Goal: Task Accomplishment & Management: Complete application form

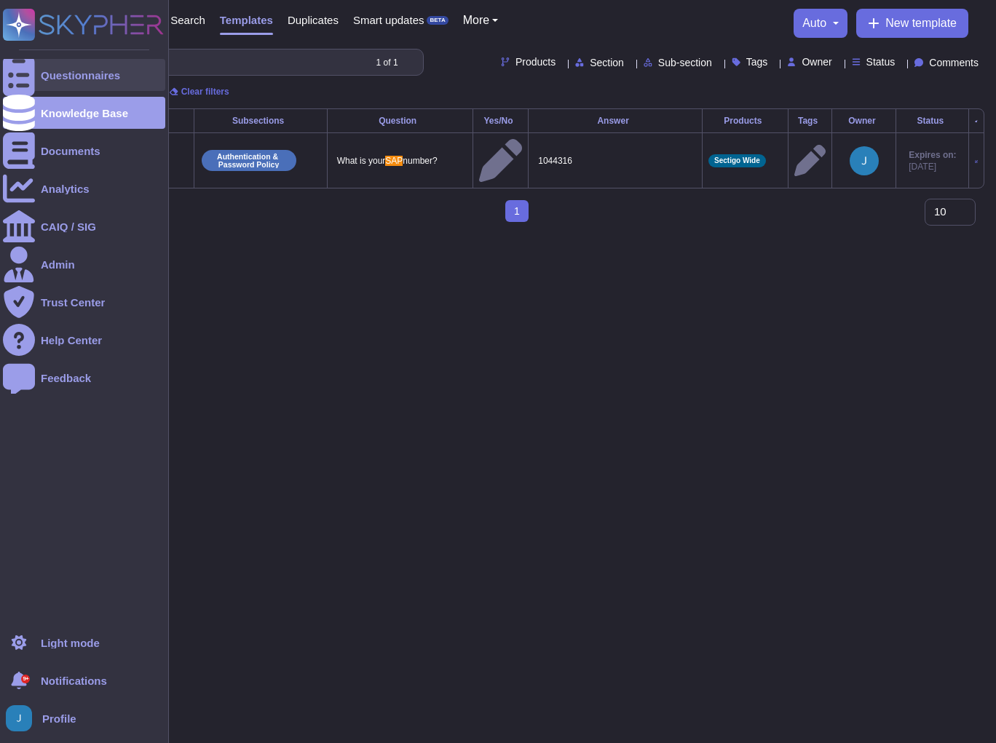
click at [88, 66] on div "Questionnaires" at bounding box center [84, 75] width 162 height 32
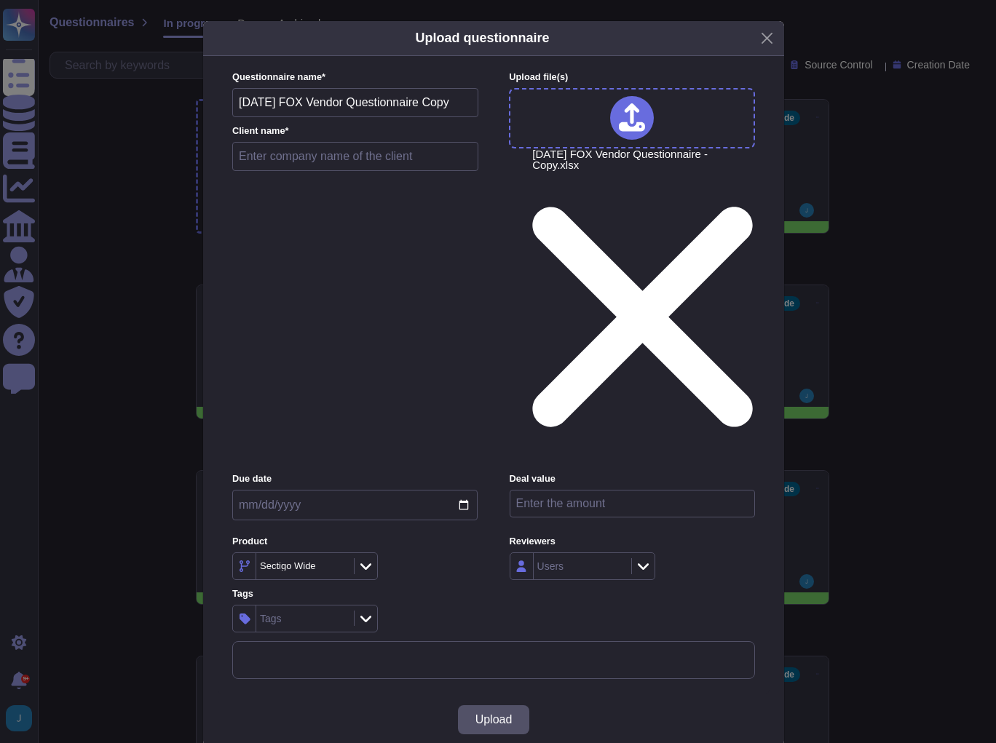
click at [305, 171] on input "text" at bounding box center [355, 156] width 246 height 29
type input "Fox"
click at [498, 714] on span "Upload" at bounding box center [493, 720] width 37 height 12
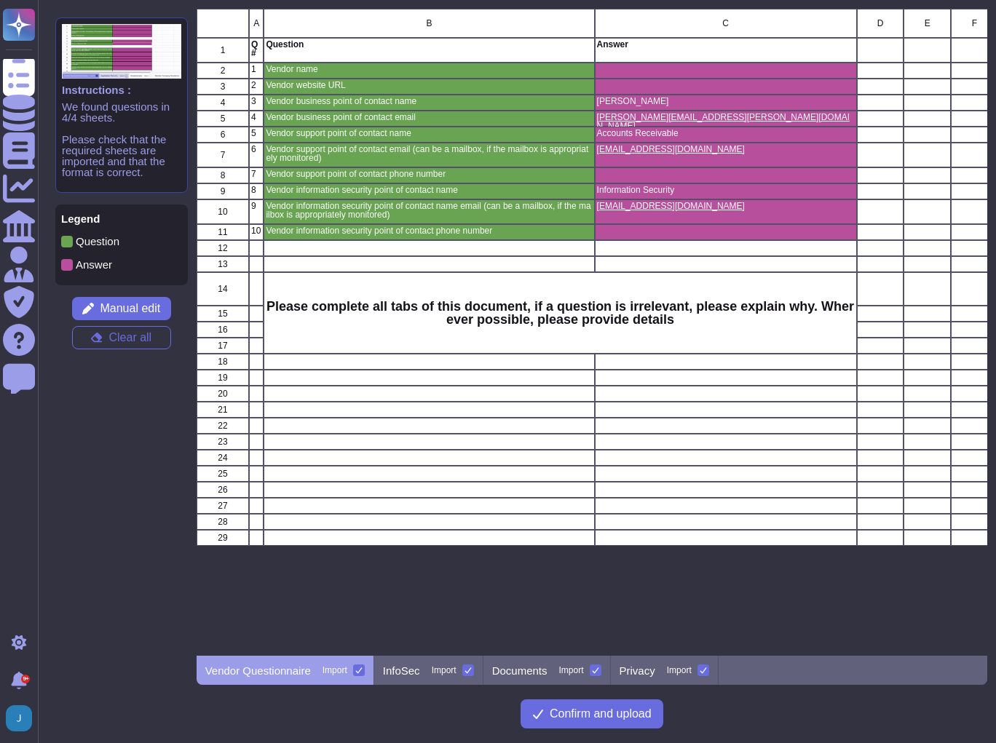
scroll to position [638, 782]
click at [429, 668] on div "InfoSec Import" at bounding box center [428, 670] width 109 height 29
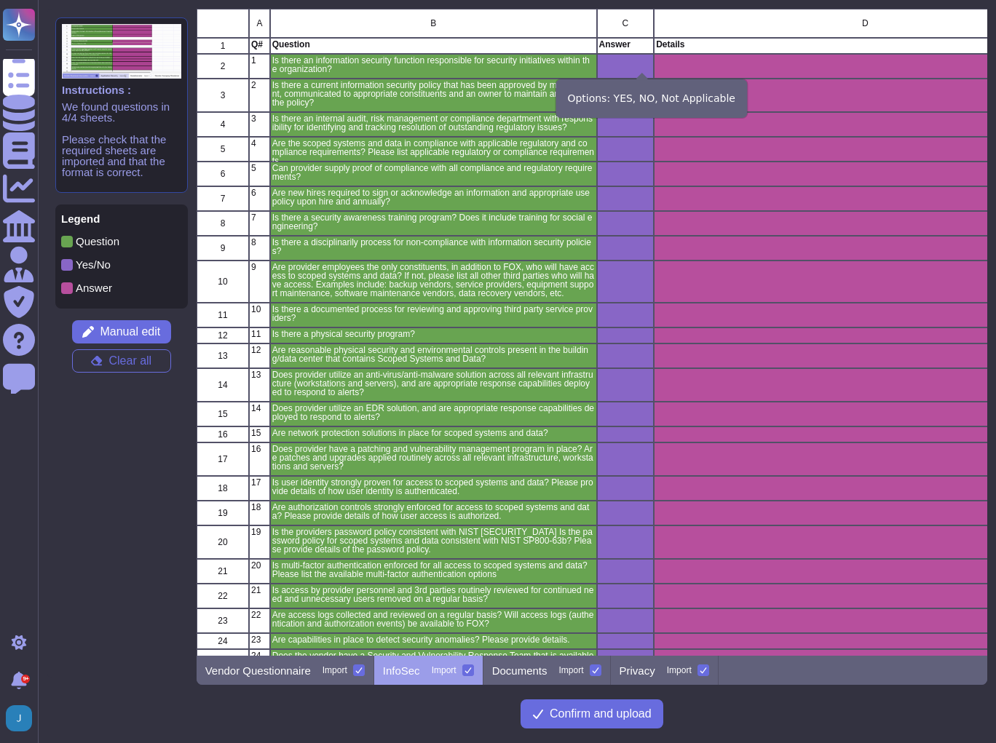
click at [650, 90] on icon "grid" at bounding box center [813, 253] width 326 height 326
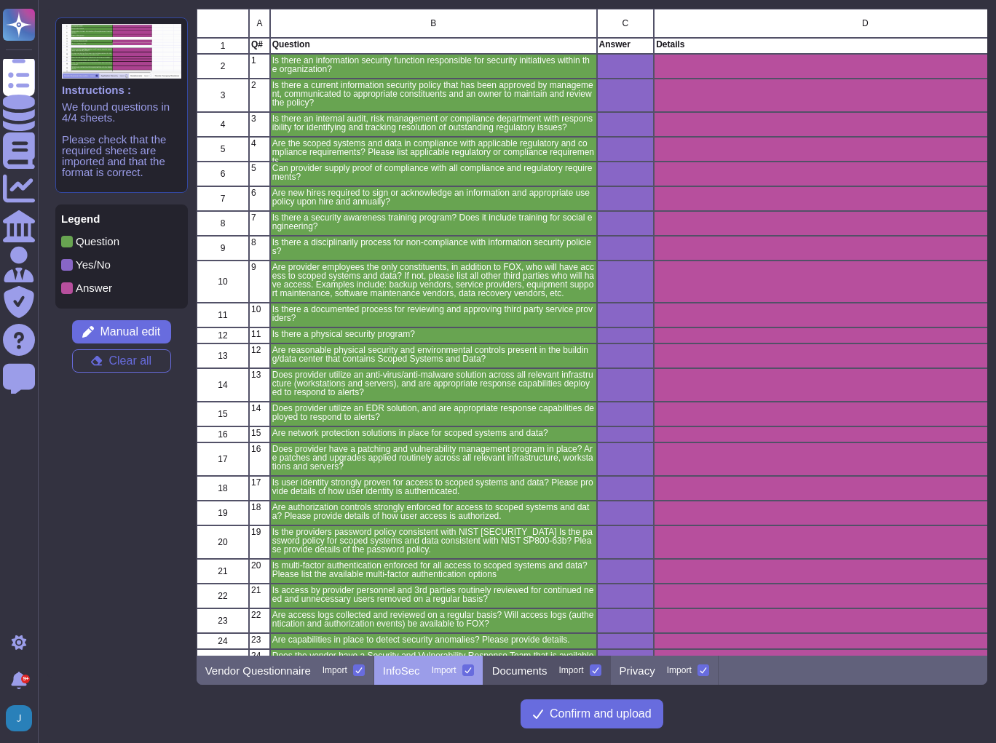
click at [527, 681] on div "Documents Import" at bounding box center [546, 670] width 127 height 29
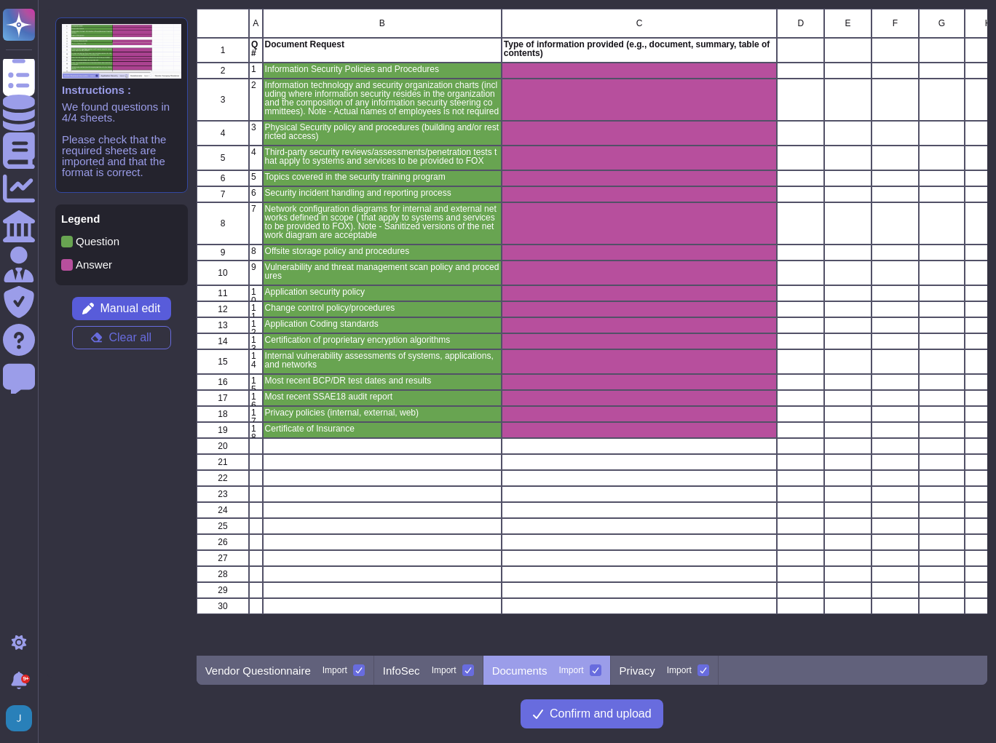
click at [133, 304] on span "Manual edit" at bounding box center [130, 309] width 60 height 12
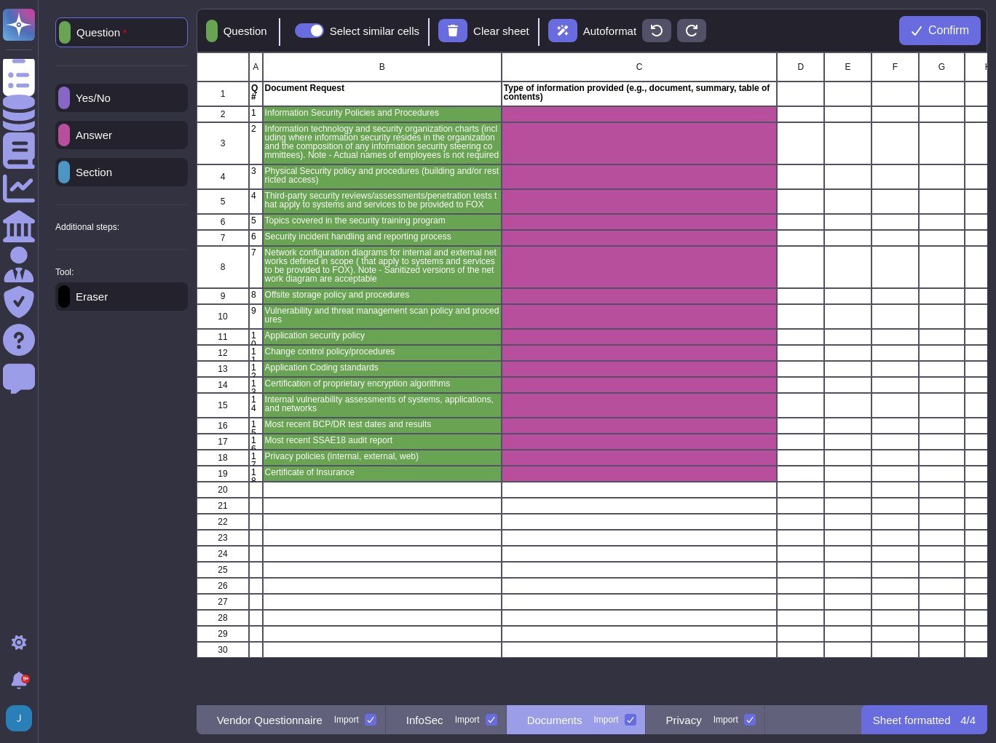
scroll to position [644, 782]
click at [108, 224] on p "Additional steps:" at bounding box center [87, 227] width 64 height 9
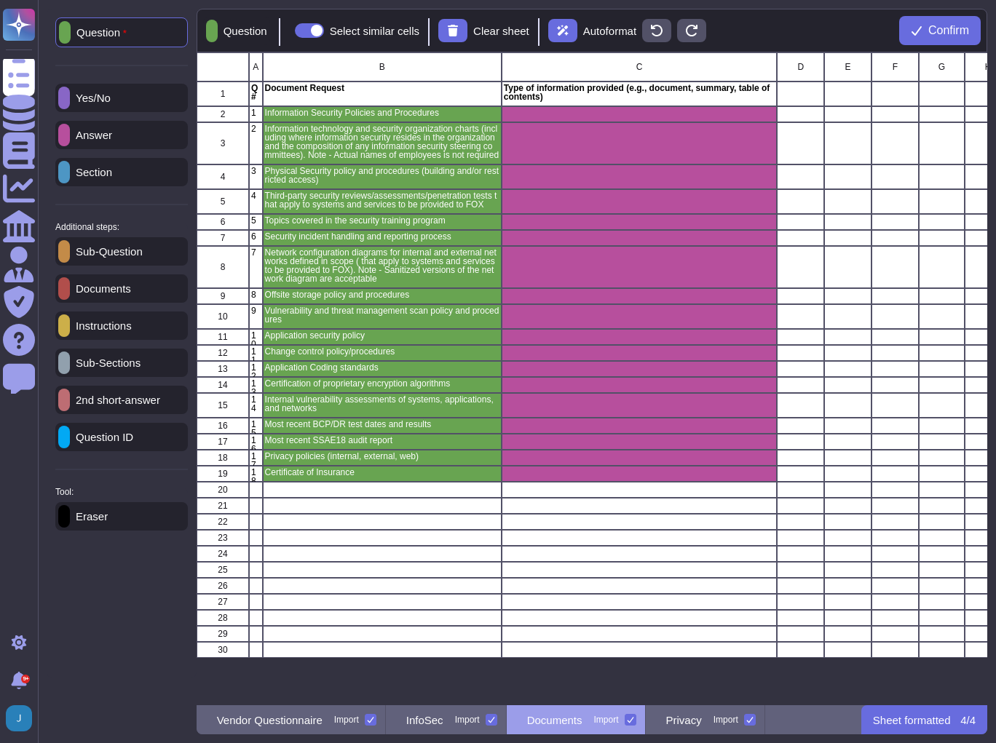
click at [102, 285] on div "Documents" at bounding box center [121, 288] width 133 height 28
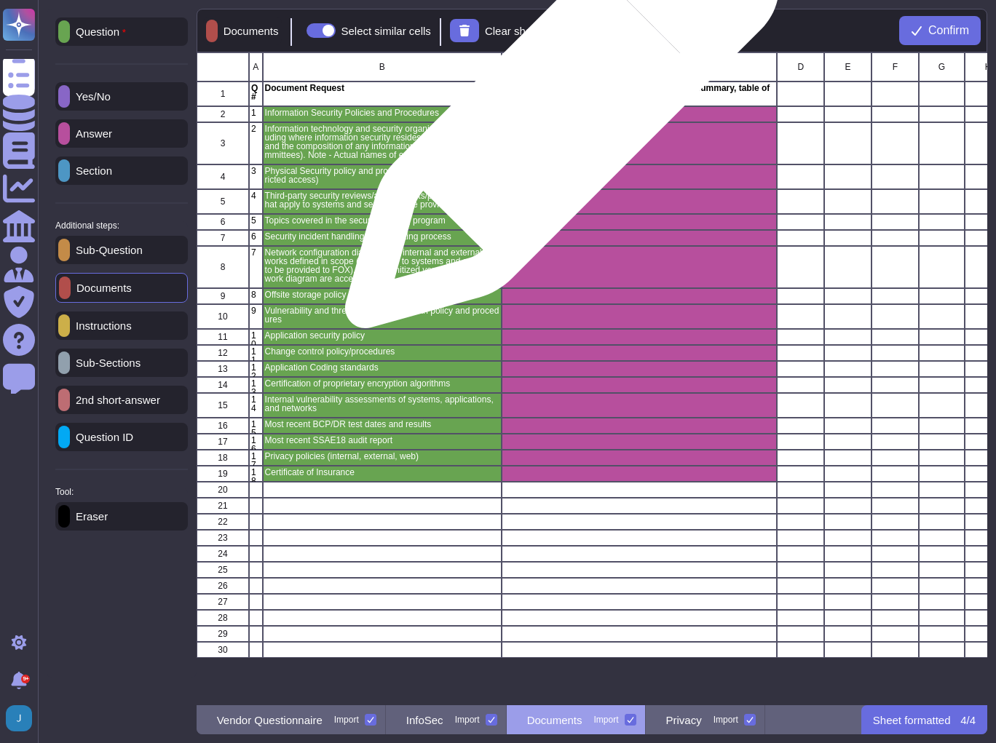
click at [556, 119] on div "grid" at bounding box center [639, 114] width 276 height 16
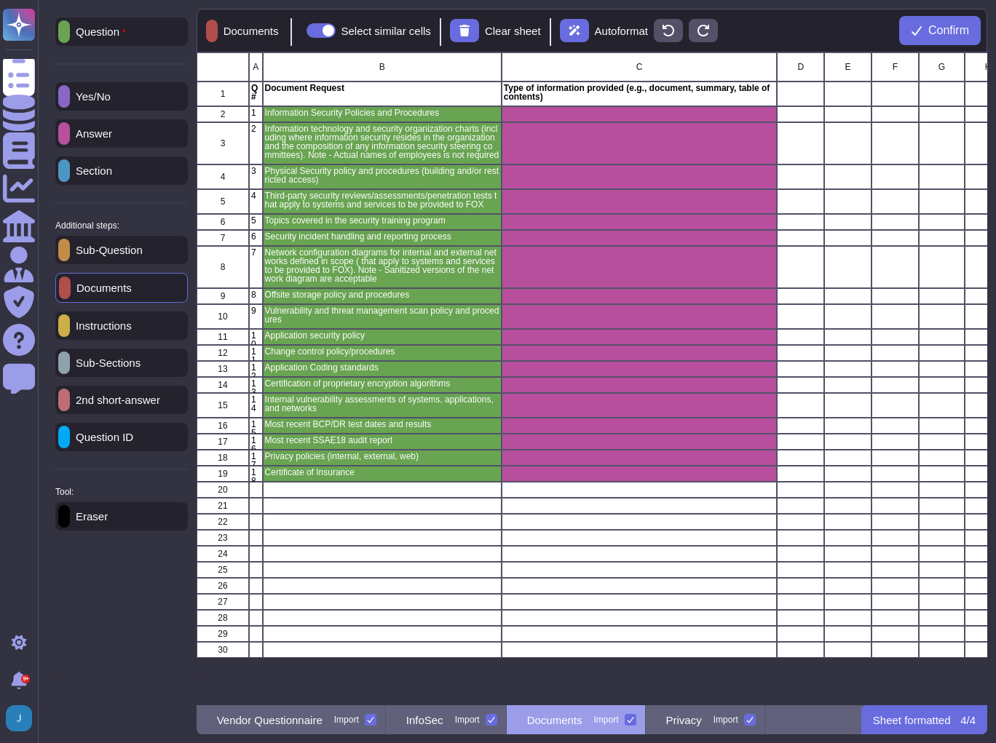
click at [98, 517] on p "Eraser" at bounding box center [89, 516] width 38 height 11
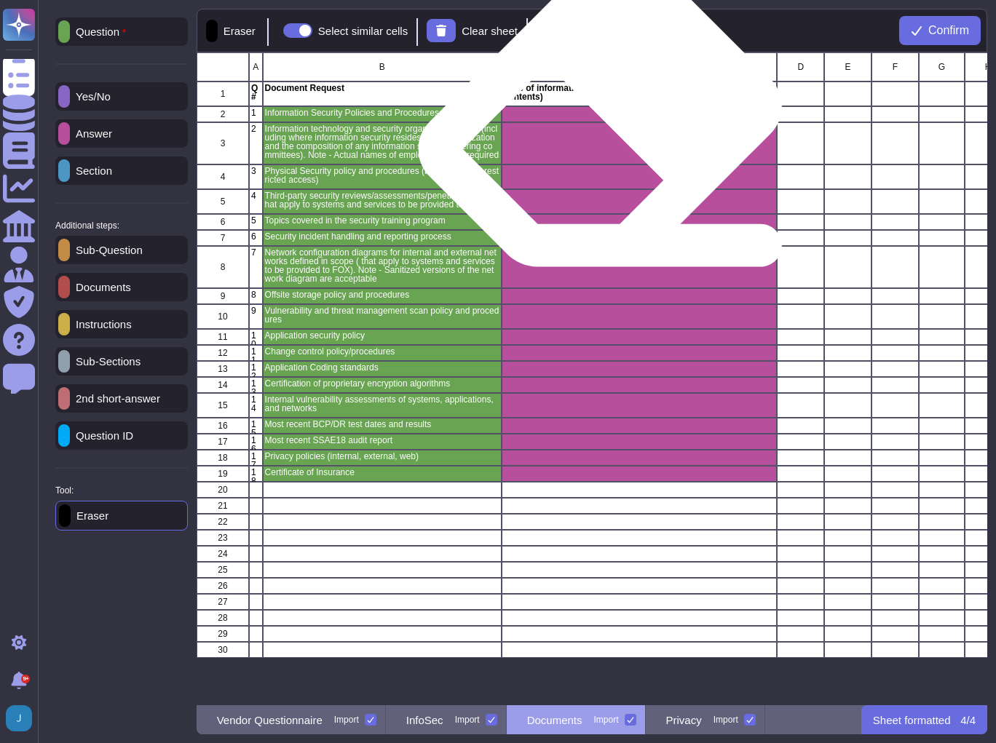
click at [605, 125] on div "grid" at bounding box center [639, 143] width 276 height 42
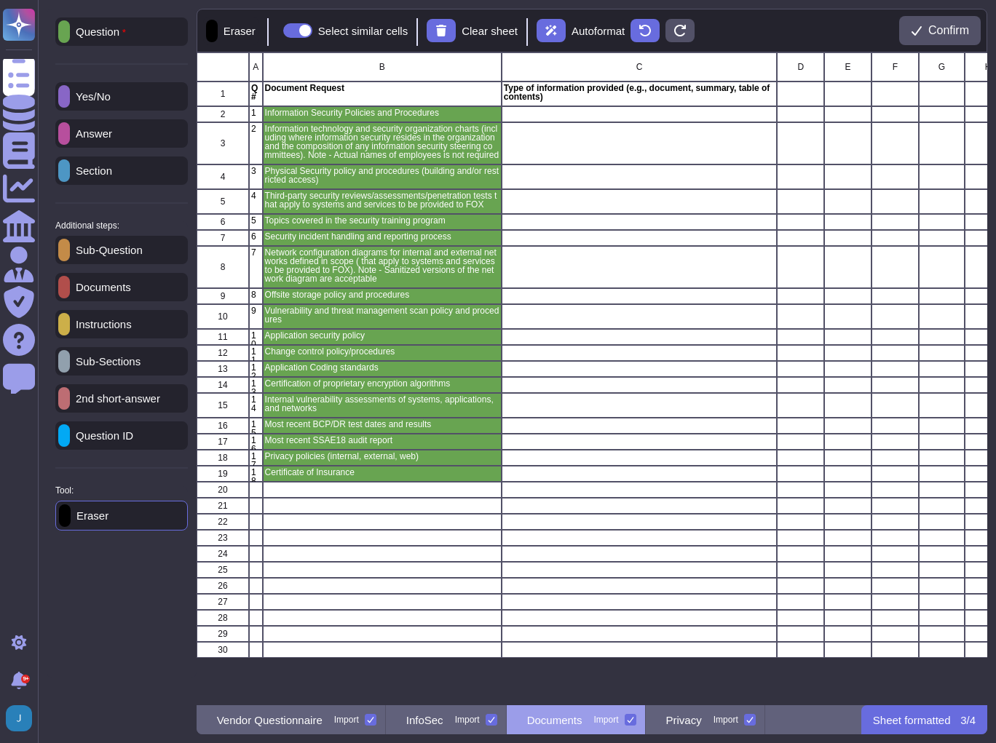
click at [108, 289] on p "Documents" at bounding box center [100, 287] width 61 height 11
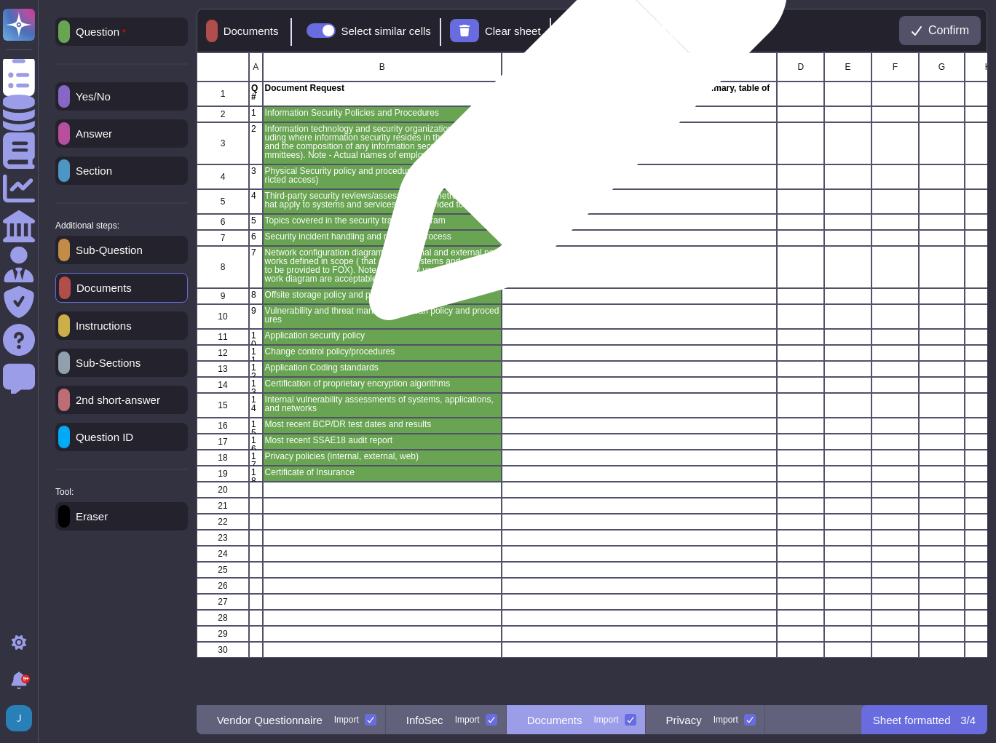
click at [572, 119] on div "grid" at bounding box center [639, 114] width 276 height 16
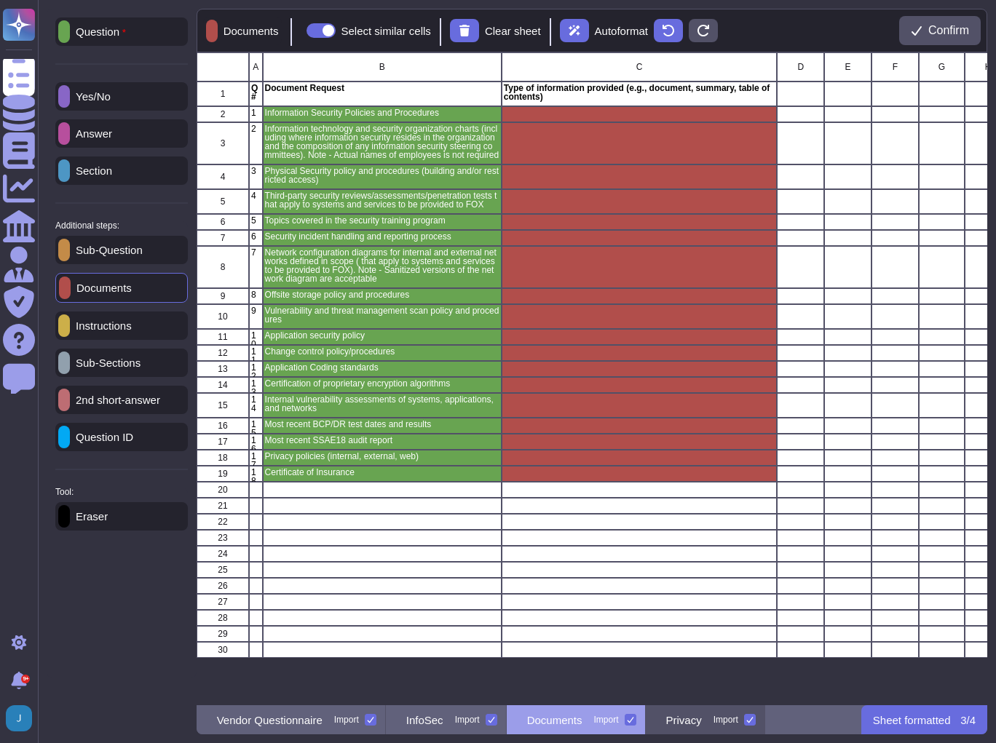
click at [702, 719] on p "Privacy" at bounding box center [684, 720] width 36 height 11
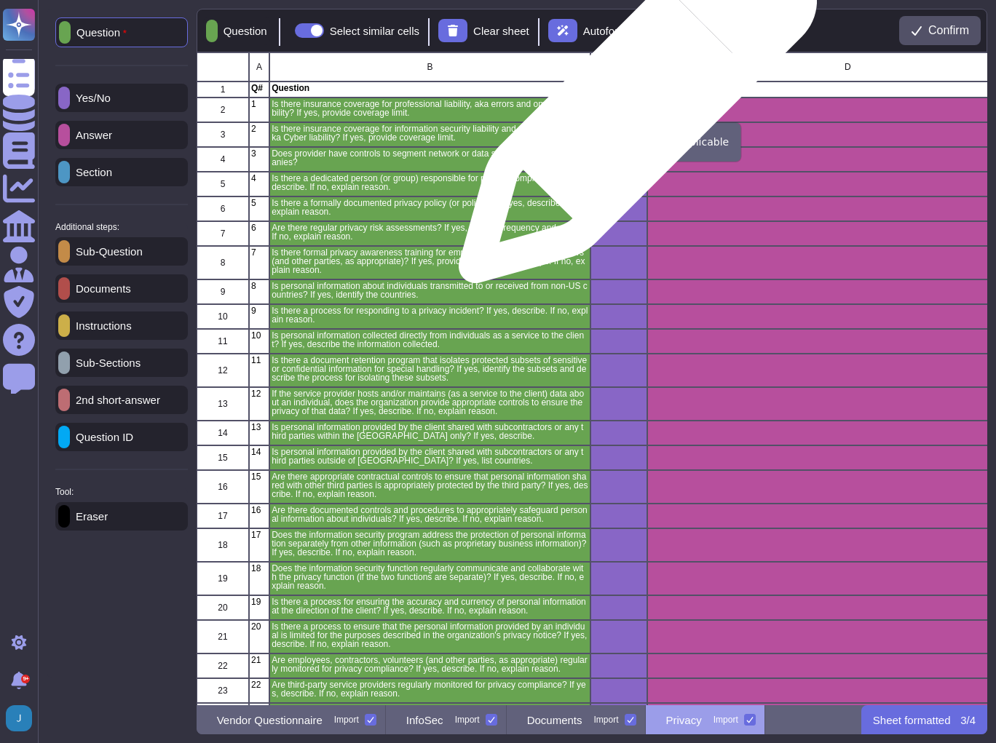
click at [644, 134] on icon "grid" at bounding box center [807, 297] width 326 height 326
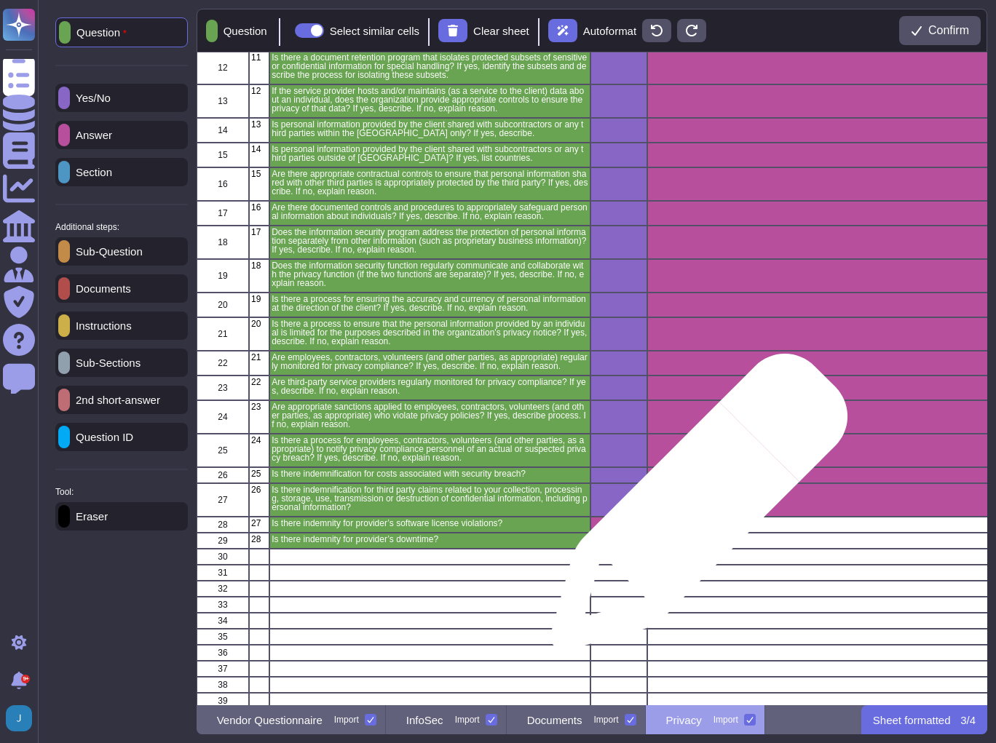
scroll to position [331, 0]
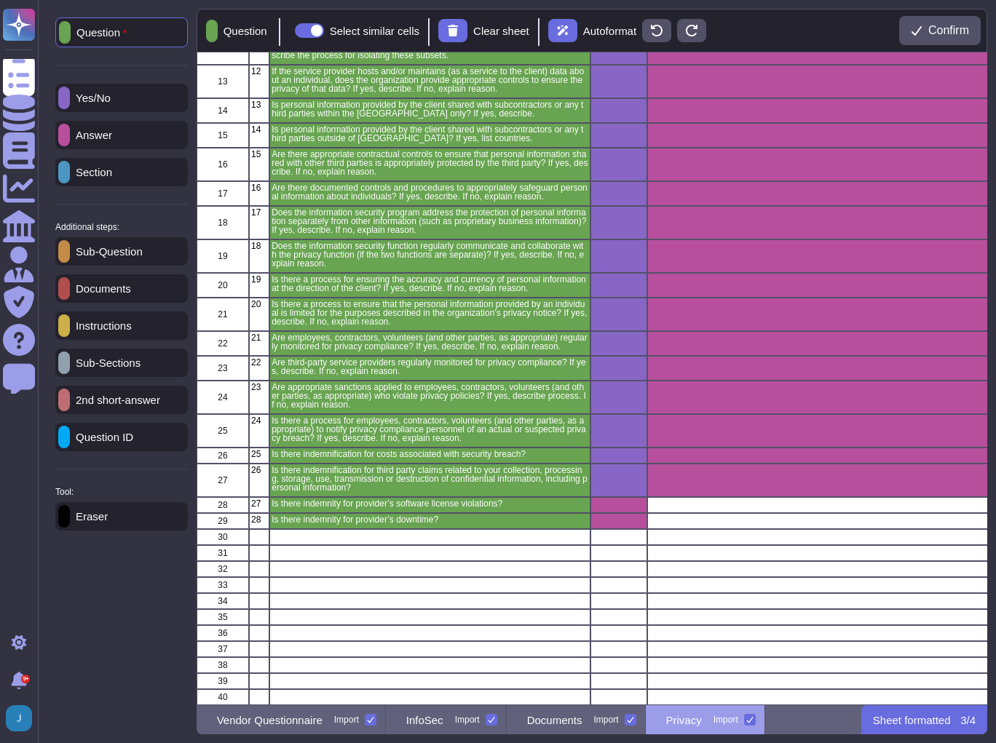
click at [99, 639] on div "Question Yes/No Answer Section Additional steps: Sub-Question Documents Instruc…" at bounding box center [122, 343] width 150 height 669
click at [283, 725] on p "Vendor Questionnaire" at bounding box center [270, 720] width 106 height 11
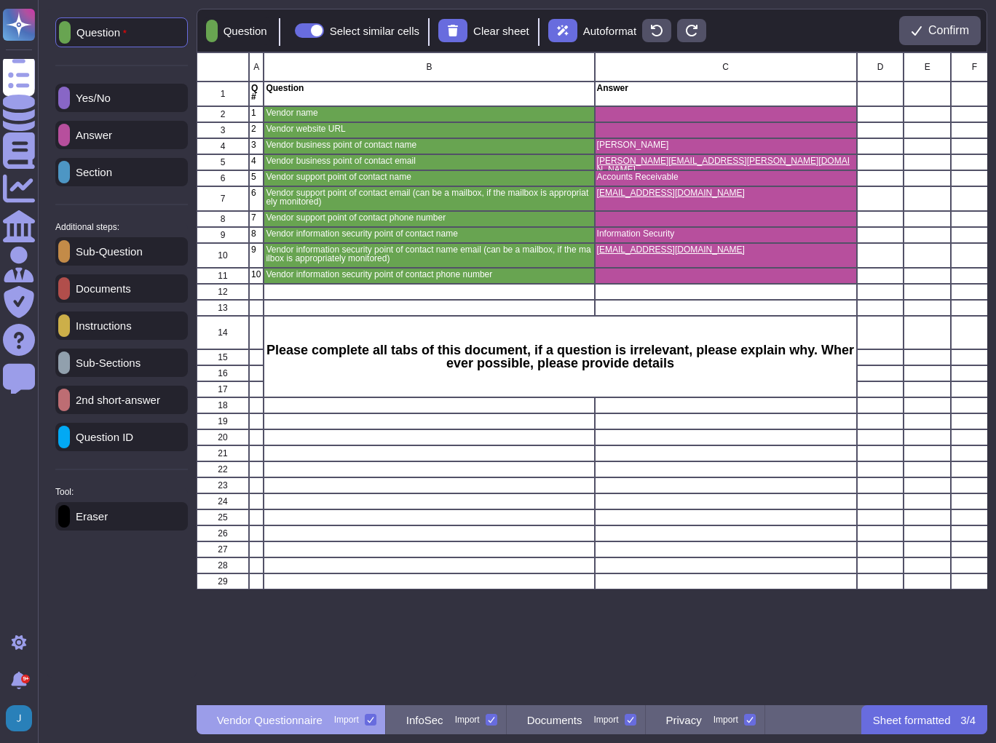
scroll to position [0, 0]
click at [443, 722] on p "InfoSec" at bounding box center [424, 720] width 37 height 11
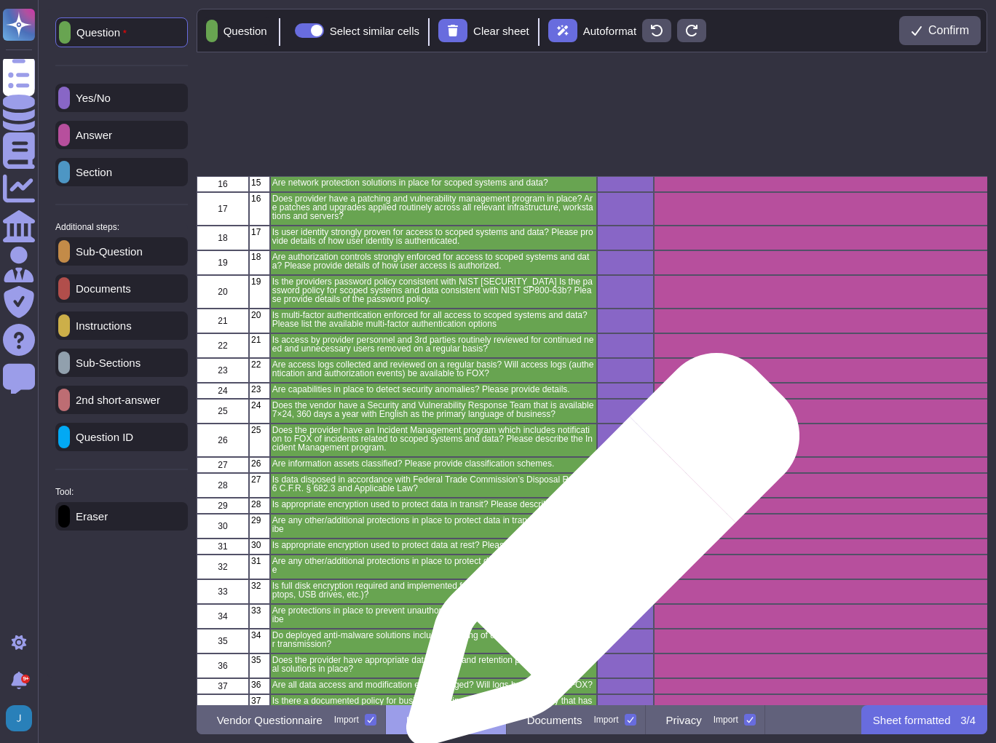
scroll to position [815, 0]
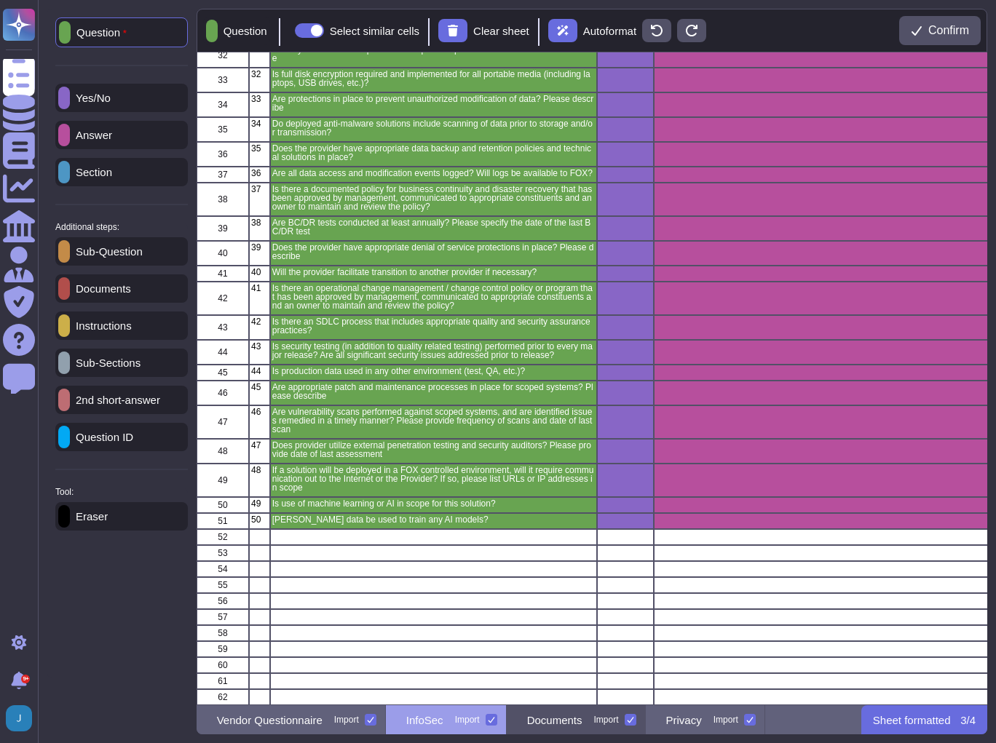
click at [582, 724] on p "Documents" at bounding box center [554, 720] width 55 height 11
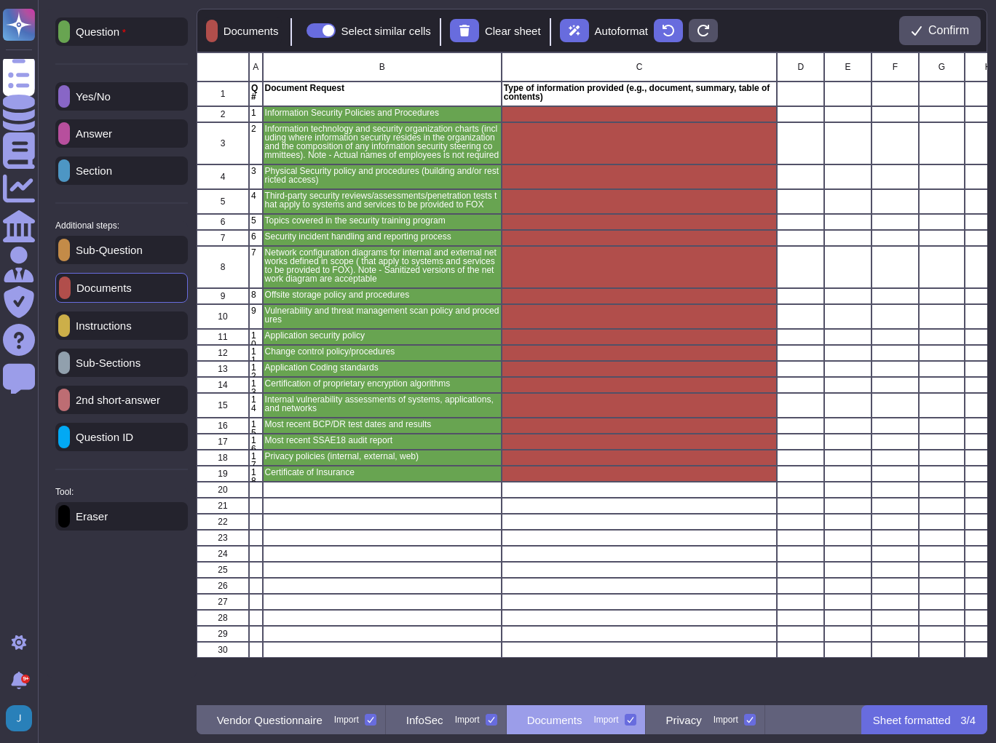
scroll to position [0, 0]
click at [70, 96] on div at bounding box center [64, 96] width 12 height 23
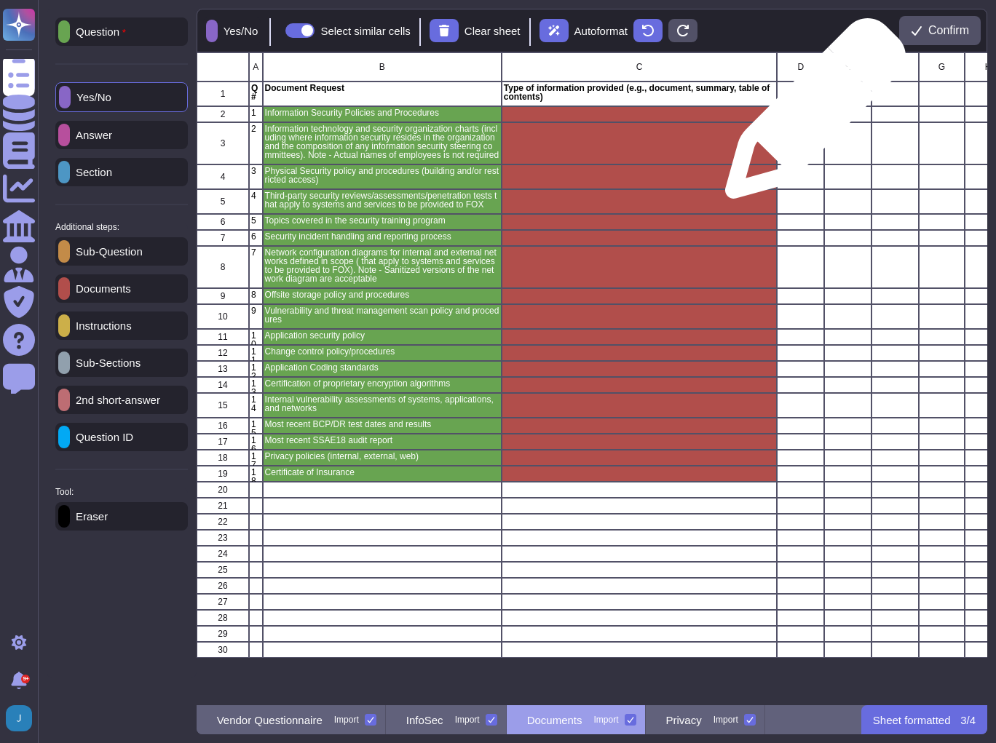
click at [810, 116] on div "grid" at bounding box center [800, 114] width 47 height 16
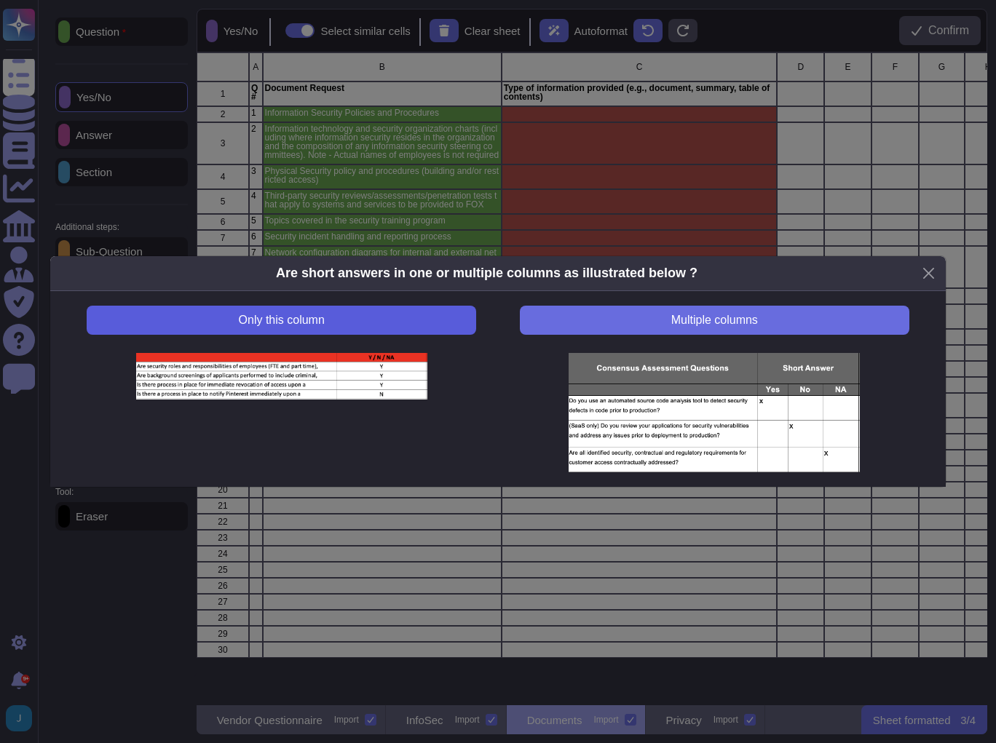
click at [315, 315] on span "Only this column" at bounding box center [282, 321] width 86 height 12
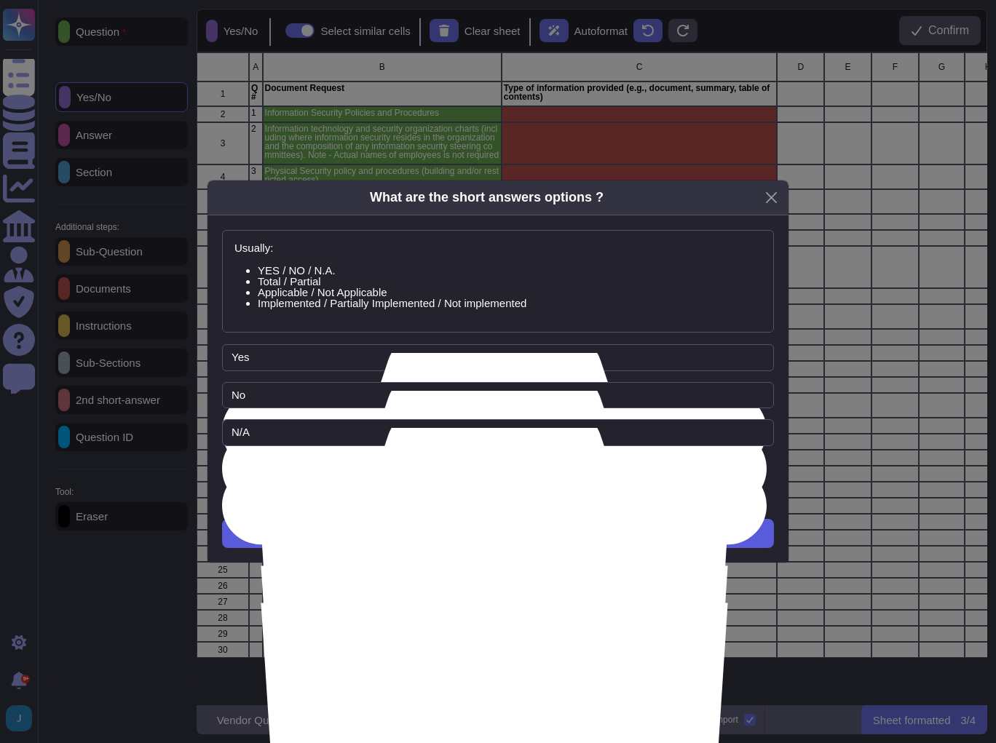
click at [455, 534] on button "Next" at bounding box center [498, 533] width 552 height 29
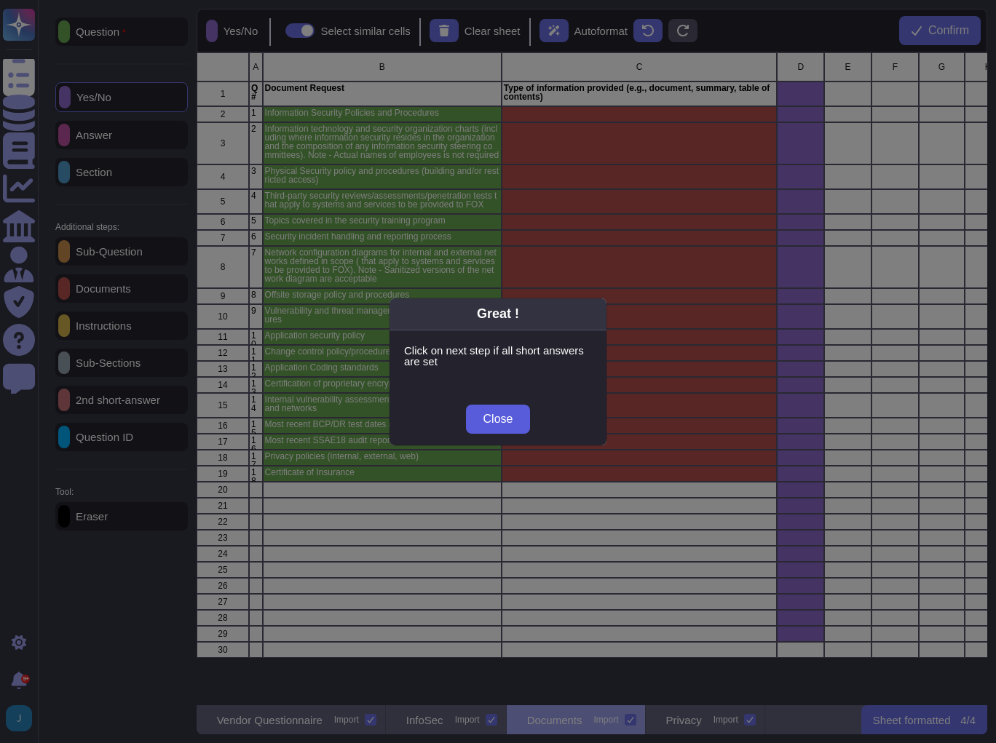
click at [496, 422] on span "Close" at bounding box center [498, 420] width 30 height 12
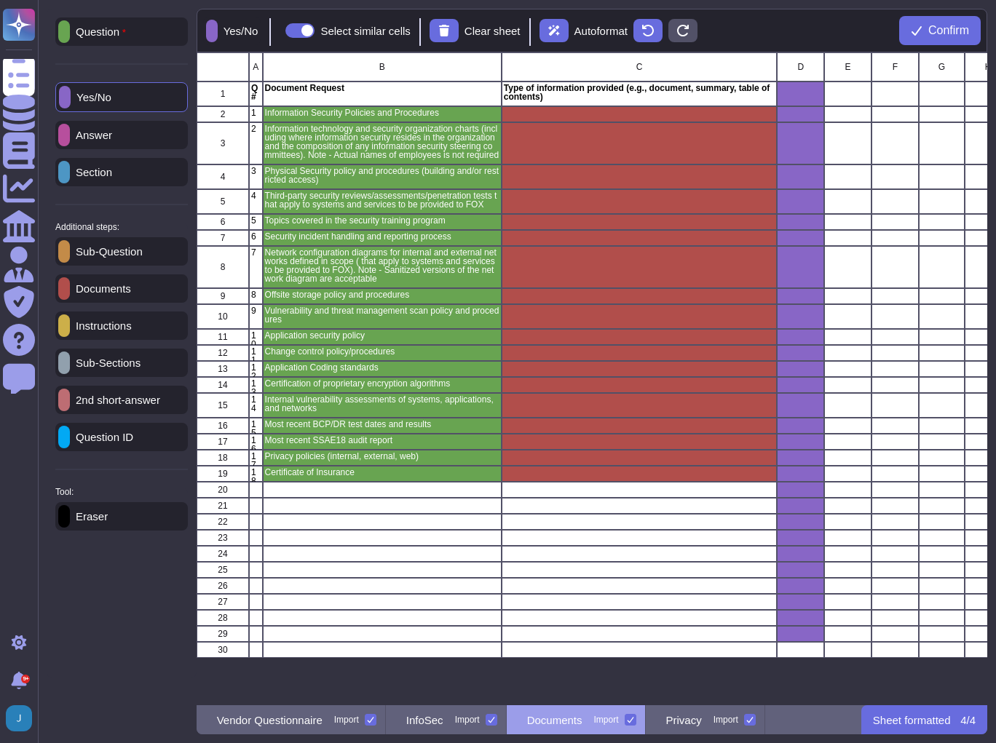
click at [151, 524] on div "Eraser" at bounding box center [121, 516] width 133 height 28
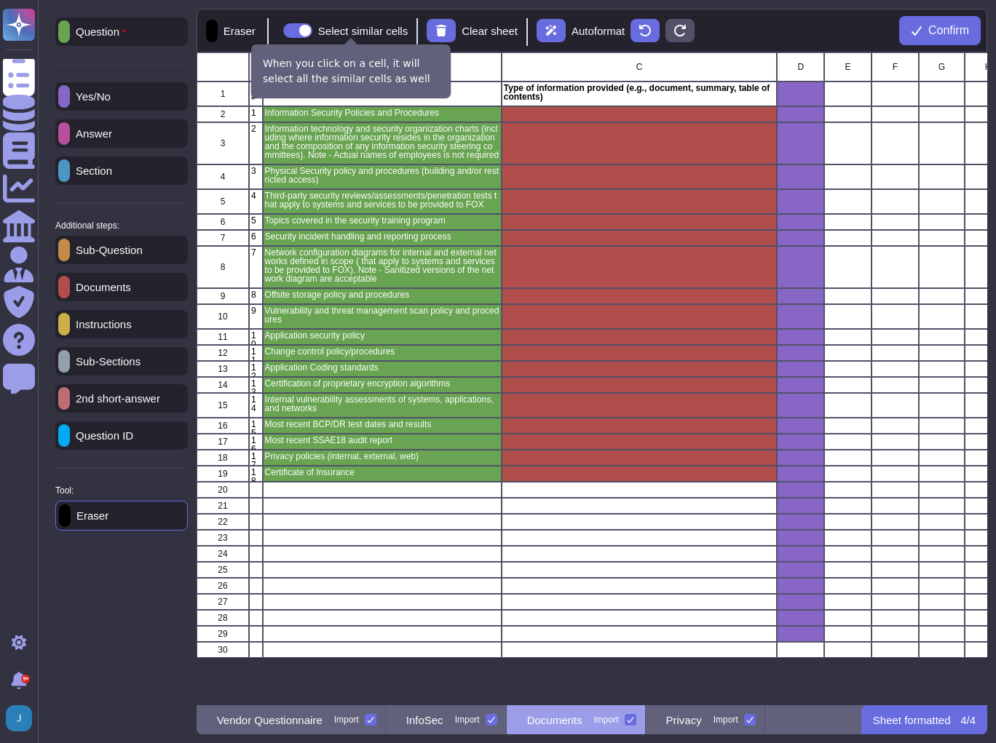
click at [305, 33] on span at bounding box center [297, 30] width 29 height 15
click at [277, 31] on input "Select similar cells" at bounding box center [277, 31] width 0 height 0
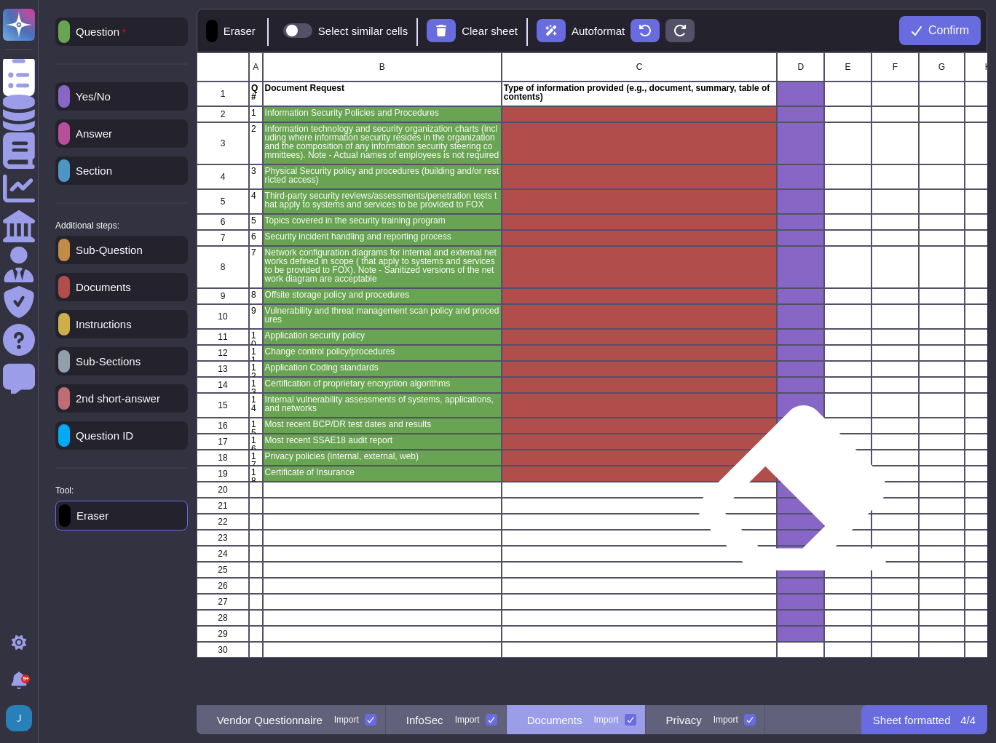
click at [792, 501] on div "grid" at bounding box center [800, 506] width 47 height 16
click at [797, 495] on div "grid" at bounding box center [800, 490] width 47 height 16
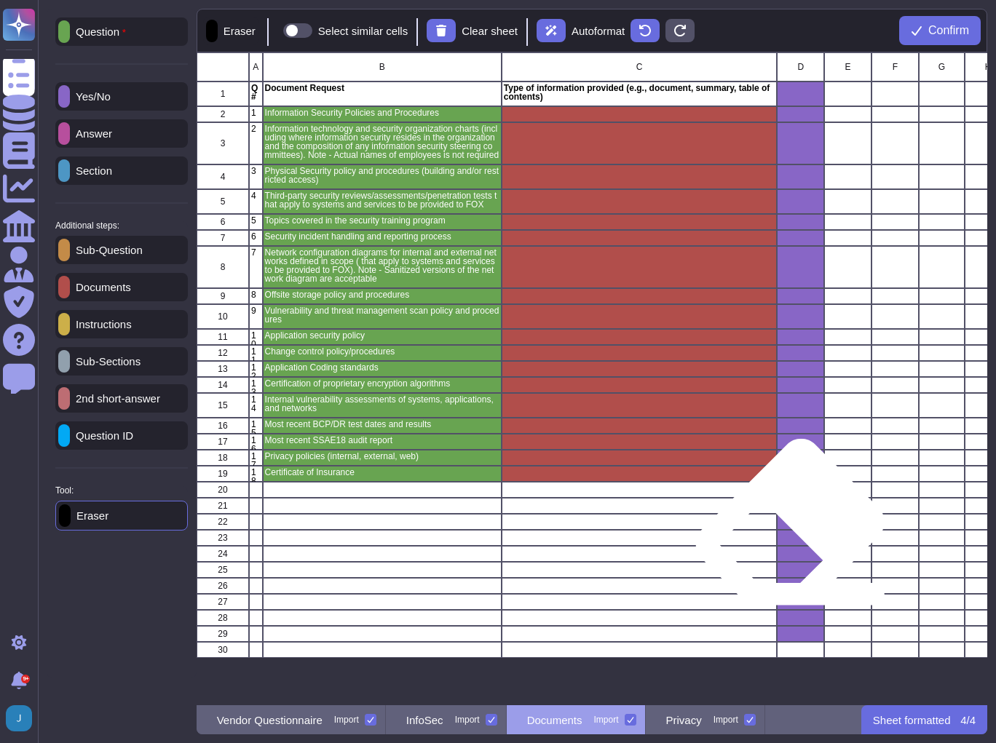
click at [790, 535] on div "grid" at bounding box center [800, 538] width 47 height 16
click at [789, 529] on div "grid" at bounding box center [800, 522] width 47 height 16
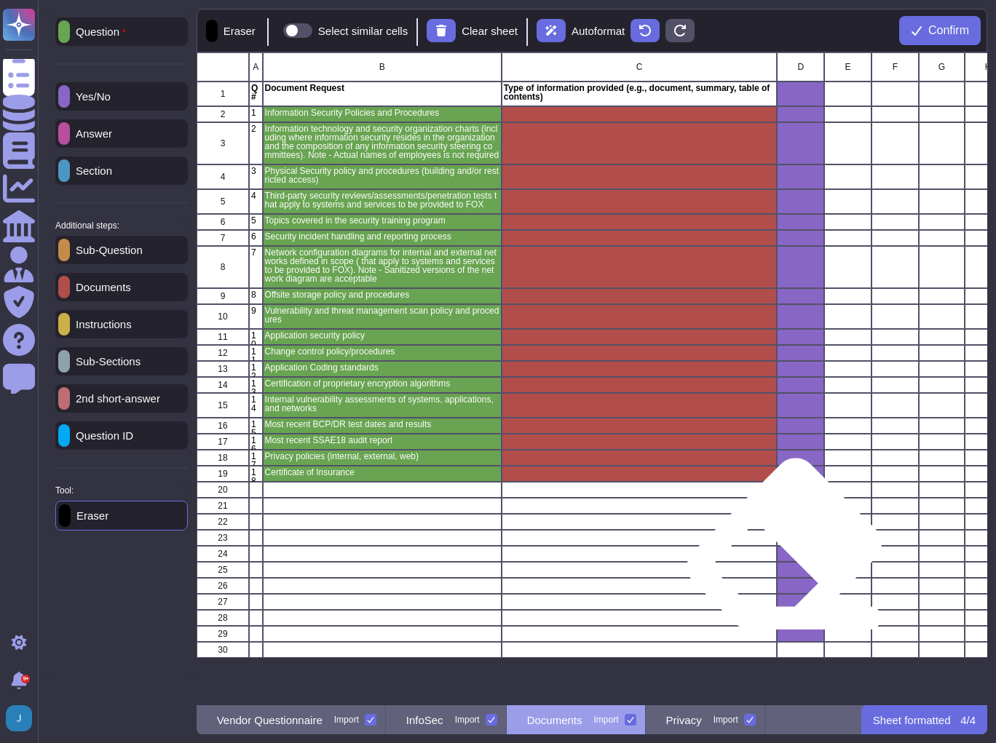
click at [784, 557] on div "grid" at bounding box center [800, 554] width 47 height 16
click at [784, 569] on div "grid" at bounding box center [800, 570] width 47 height 16
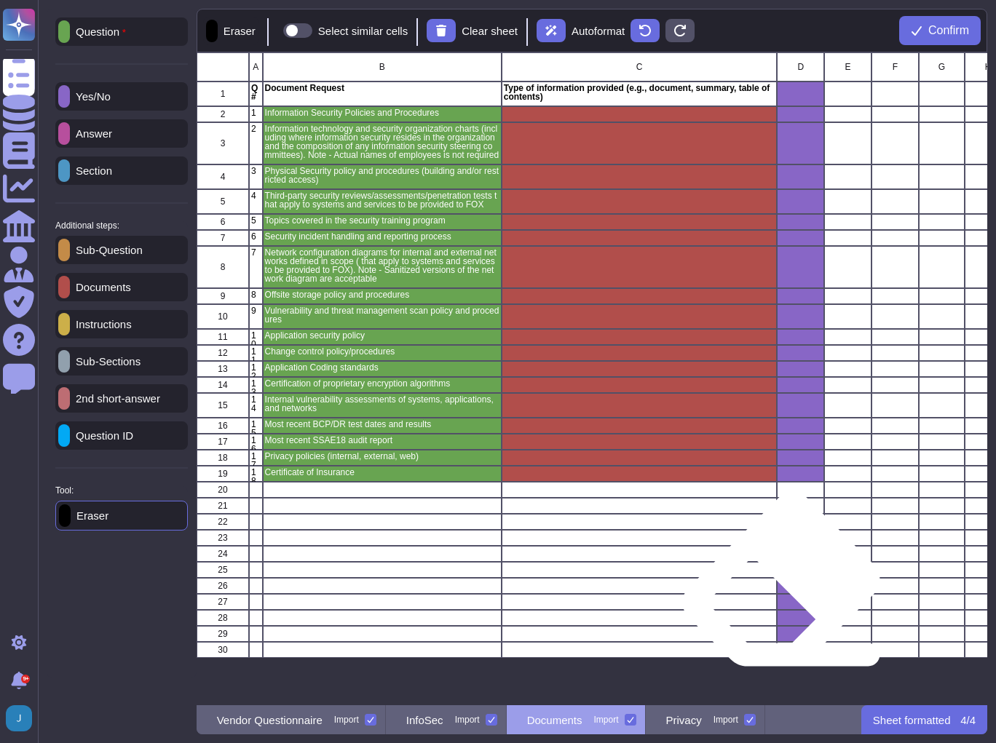
click at [781, 593] on div "grid" at bounding box center [800, 586] width 47 height 16
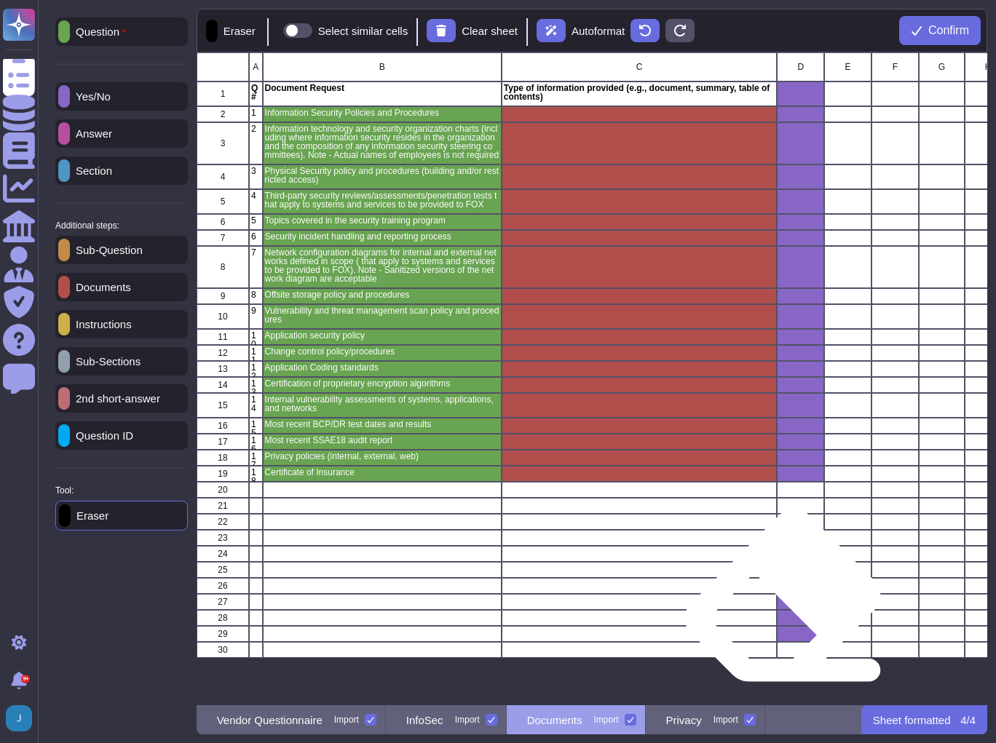
click at [783, 609] on div "grid" at bounding box center [800, 602] width 47 height 16
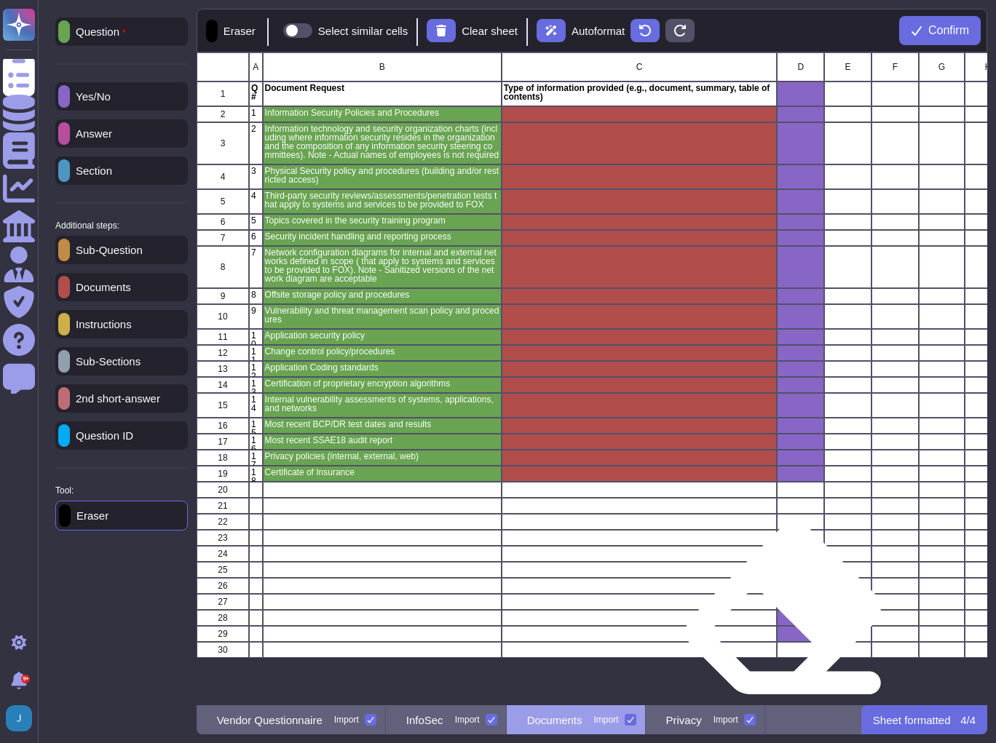
click at [783, 621] on div "grid" at bounding box center [800, 618] width 47 height 16
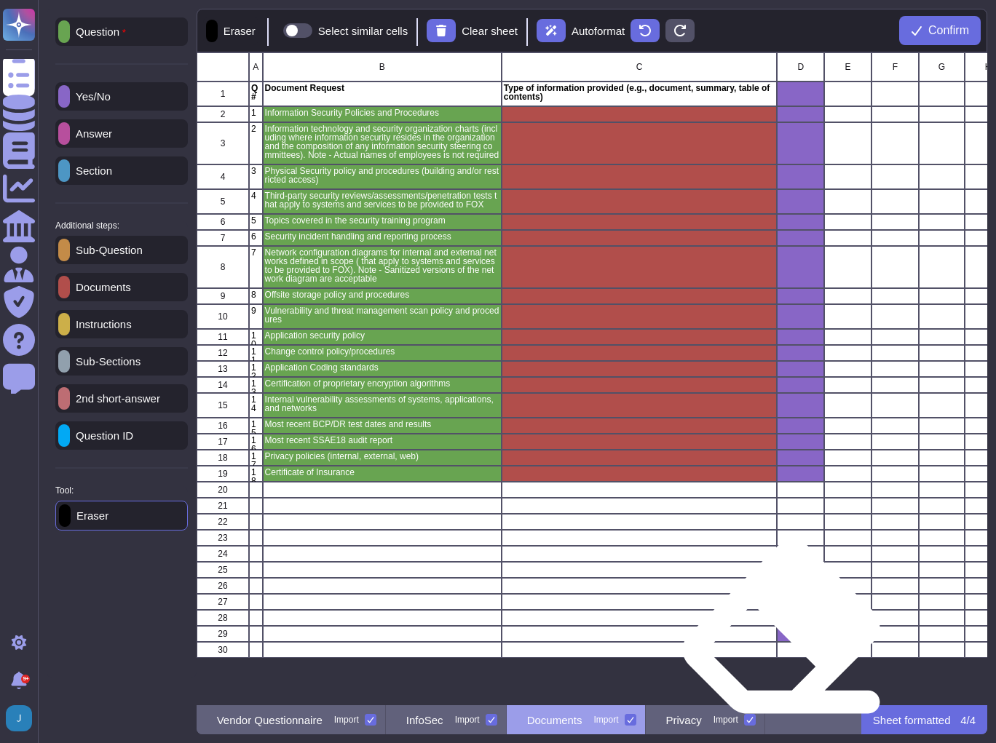
click at [781, 640] on div "grid" at bounding box center [800, 634] width 47 height 16
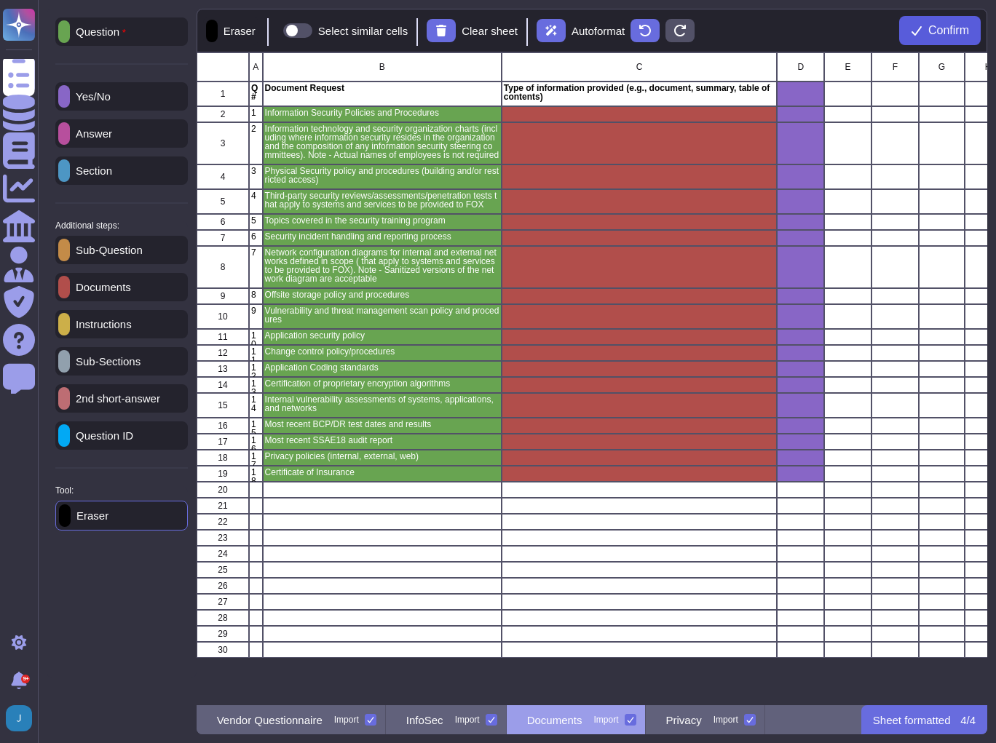
click at [914, 26] on icon at bounding box center [917, 31] width 12 height 12
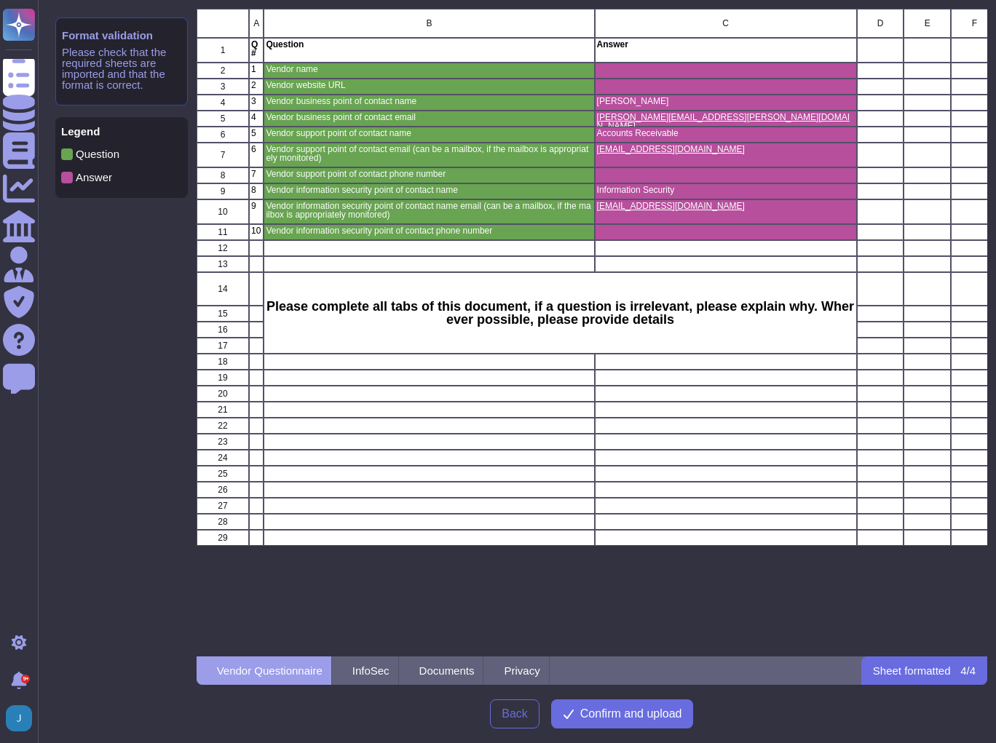
scroll to position [639, 782]
click at [632, 718] on span "Confirm and upload" at bounding box center [631, 714] width 102 height 12
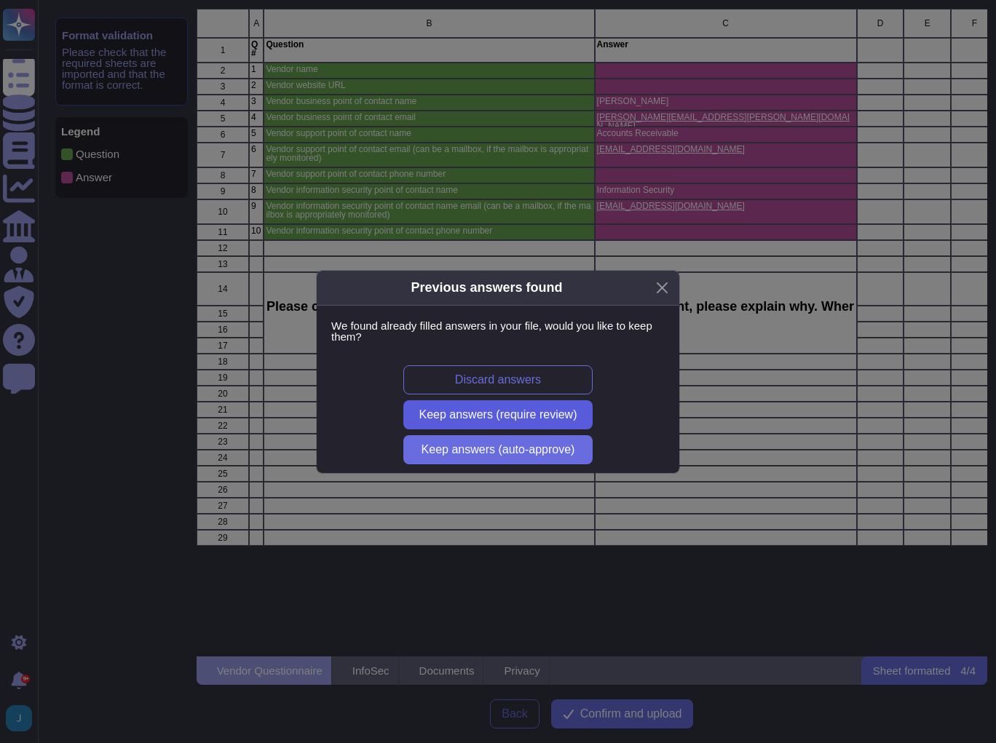
click at [483, 411] on span "Keep answers (require review)" at bounding box center [498, 415] width 158 height 12
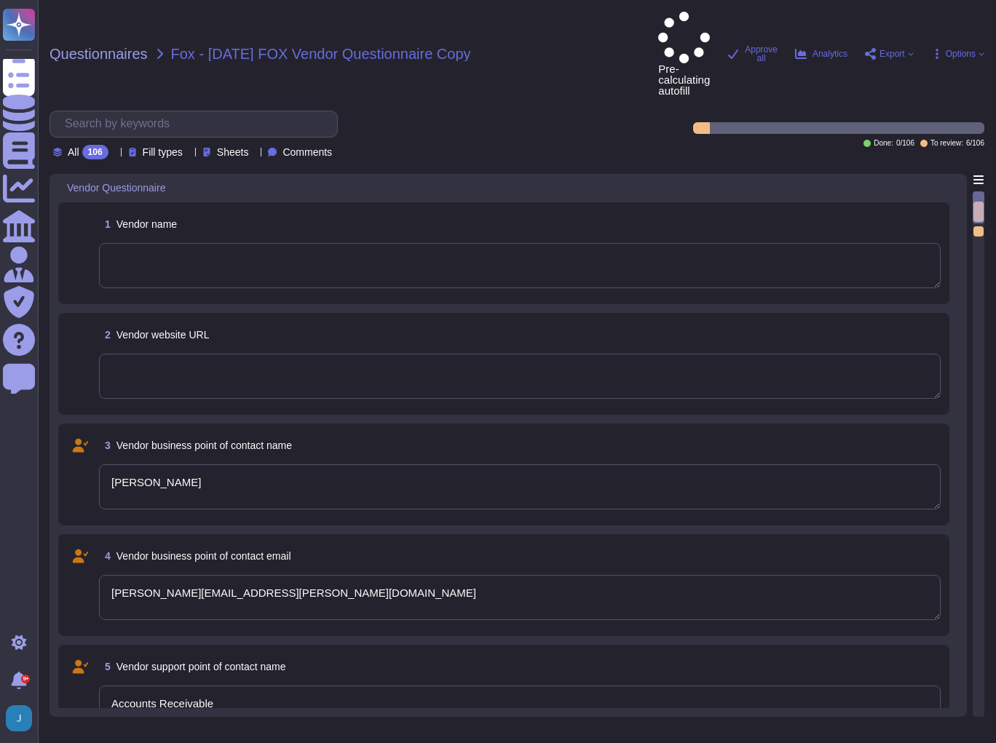
type textarea "[PERSON_NAME]"
type textarea "[PERSON_NAME][EMAIL_ADDRESS][PERSON_NAME][DOMAIN_NAME]"
type textarea "Accounts Receivable"
type textarea "[EMAIL_ADDRESS][DOMAIN_NAME]"
type textarea "Information Security"
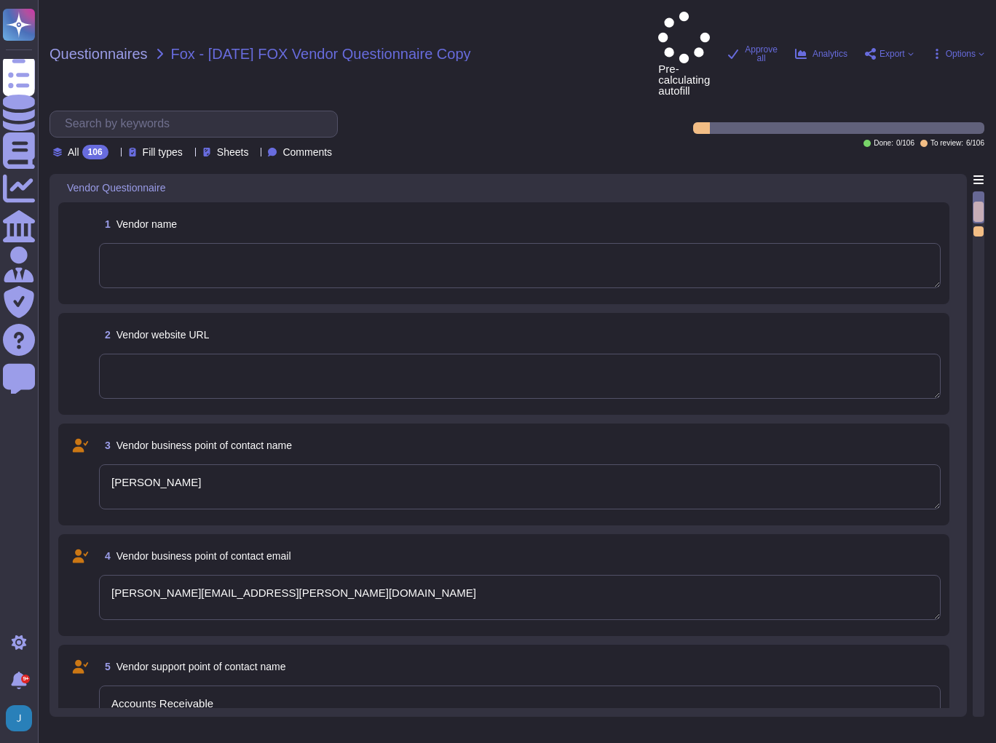
type textarea "[EMAIL_ADDRESS][DOMAIN_NAME]"
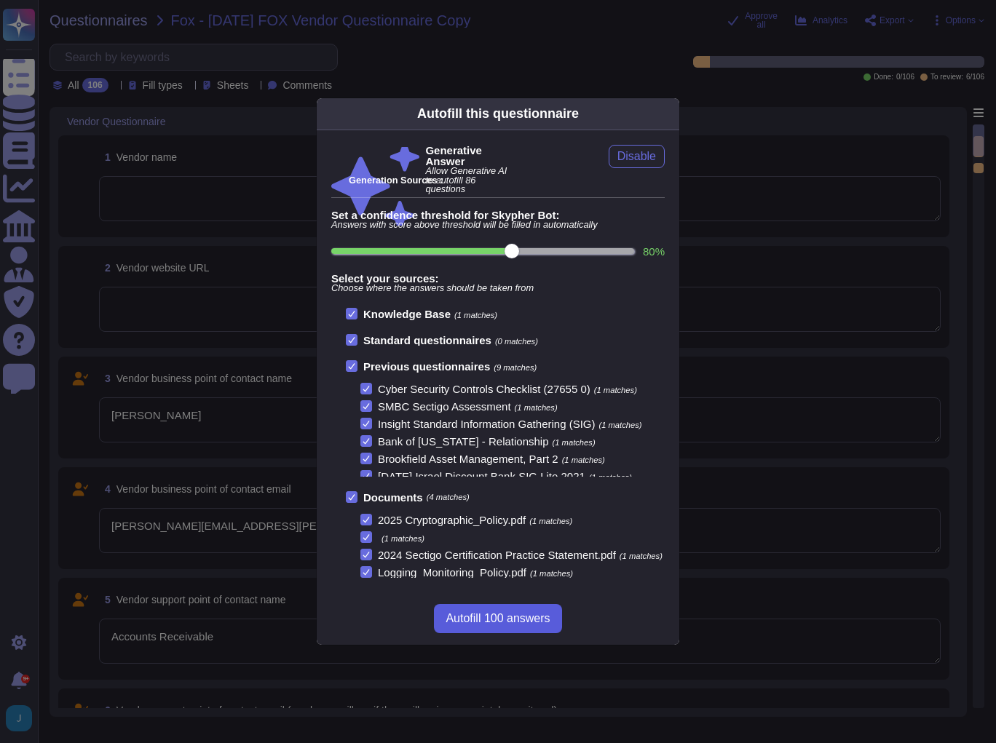
click at [507, 633] on button "Autofill 100 answers" at bounding box center [497, 618] width 127 height 29
